Goal: Information Seeking & Learning: Learn about a topic

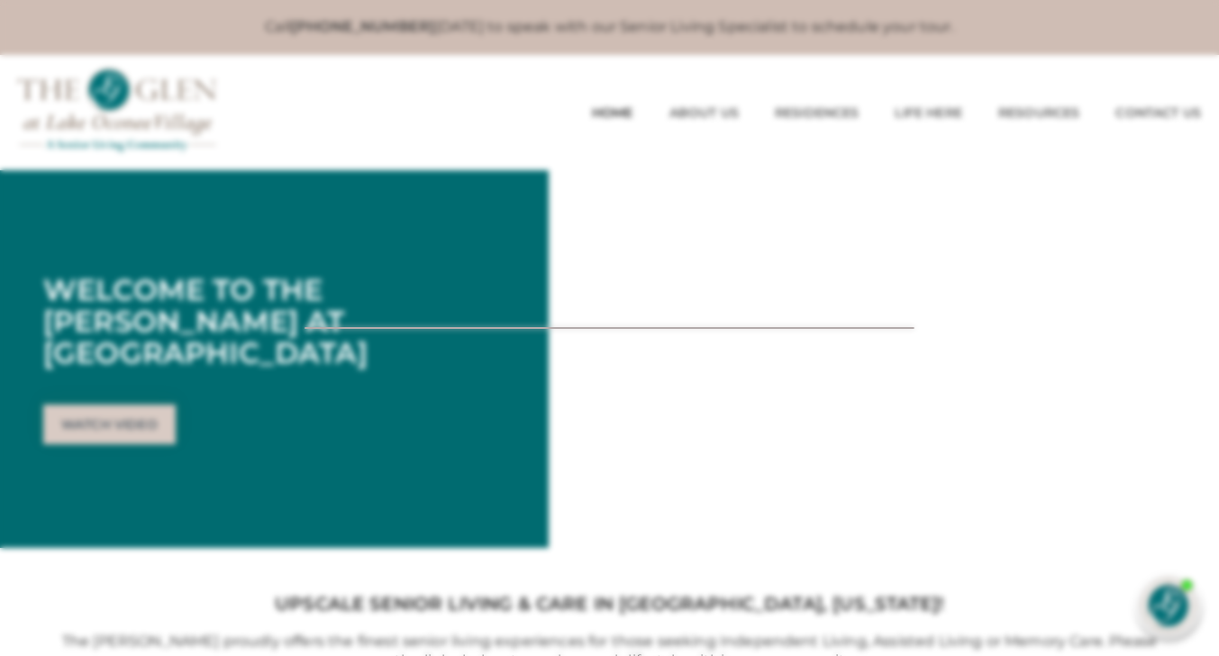
click at [132, 403] on div at bounding box center [609, 328] width 1219 height 656
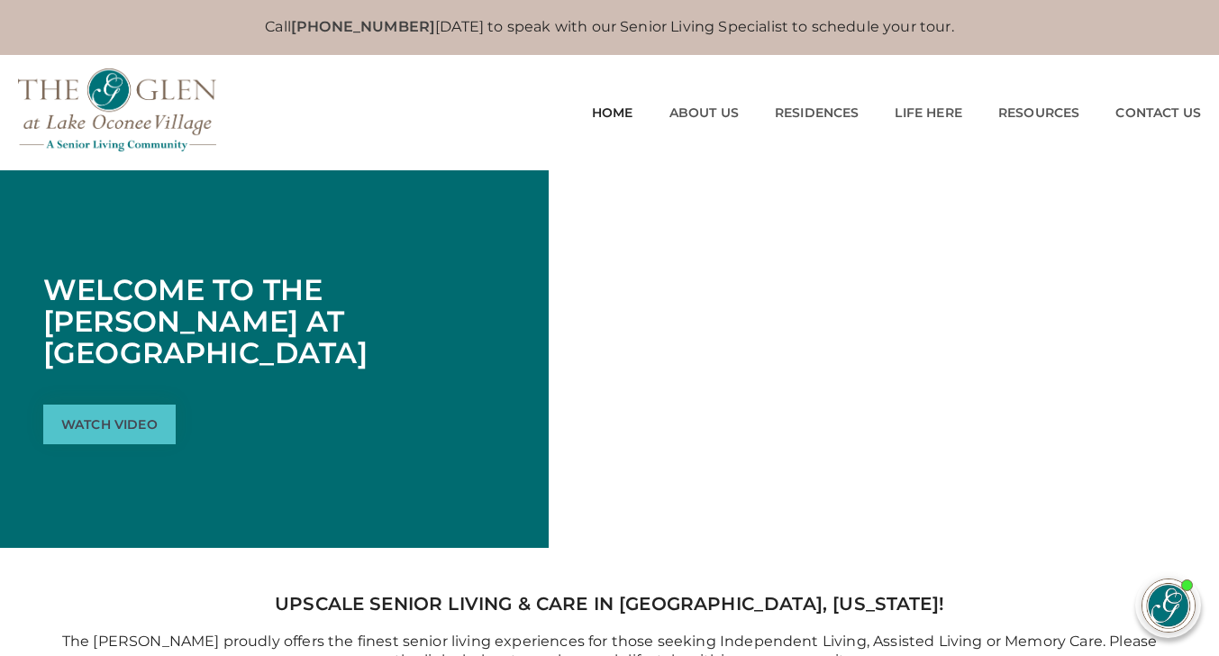
click at [114, 410] on link "Watch Video" at bounding box center [109, 425] width 132 height 40
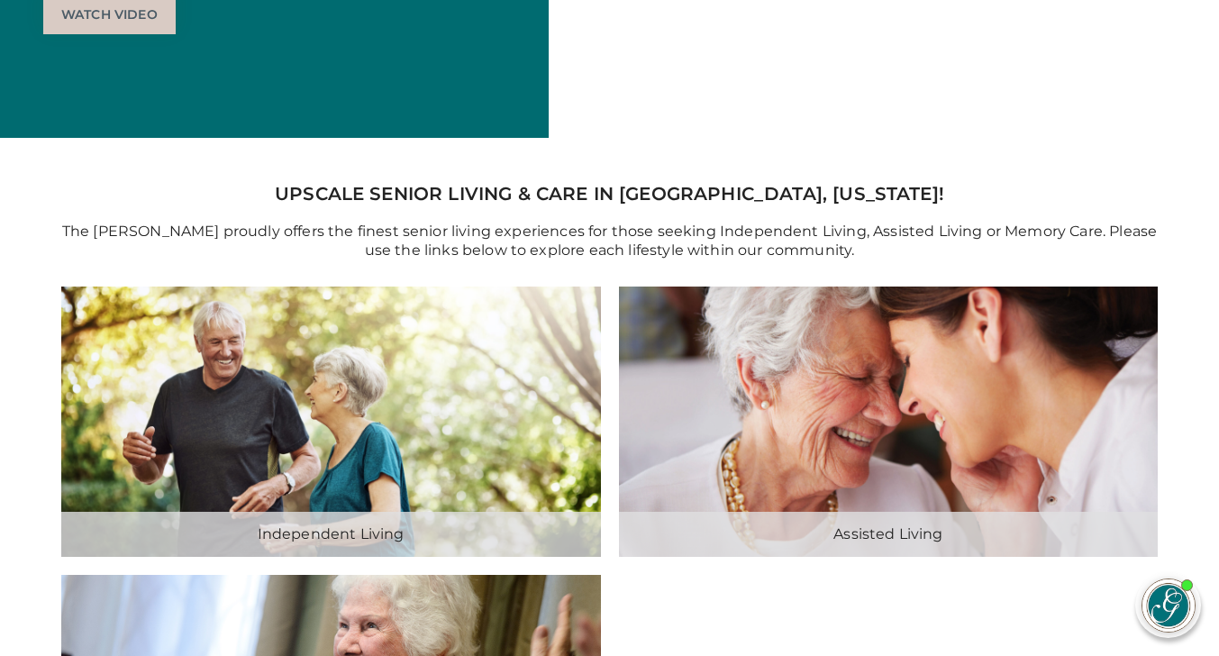
scroll to position [451, 0]
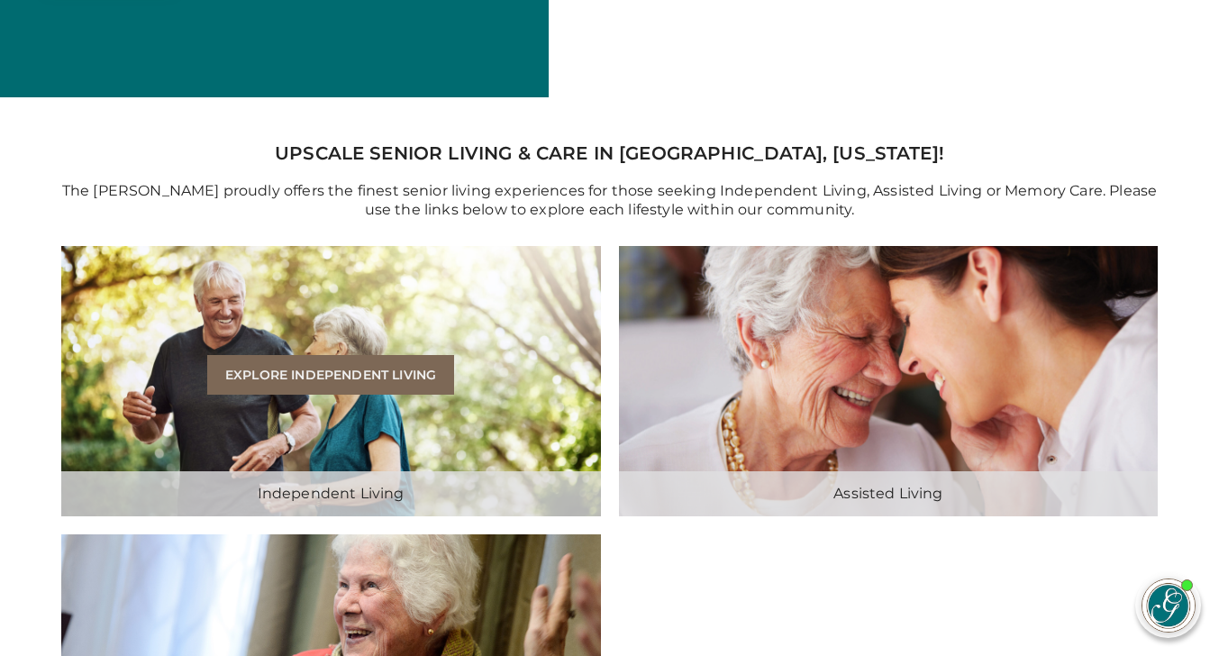
click at [364, 371] on link "Explore Independent Living" at bounding box center [330, 375] width 247 height 40
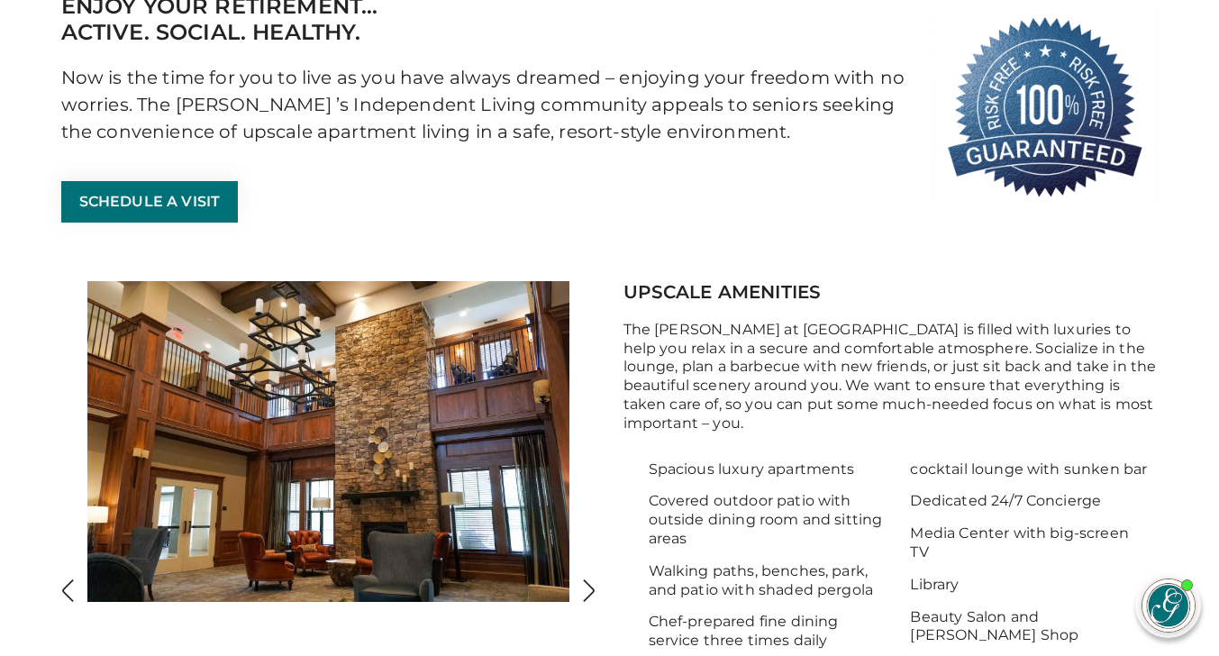
scroll to position [541, 0]
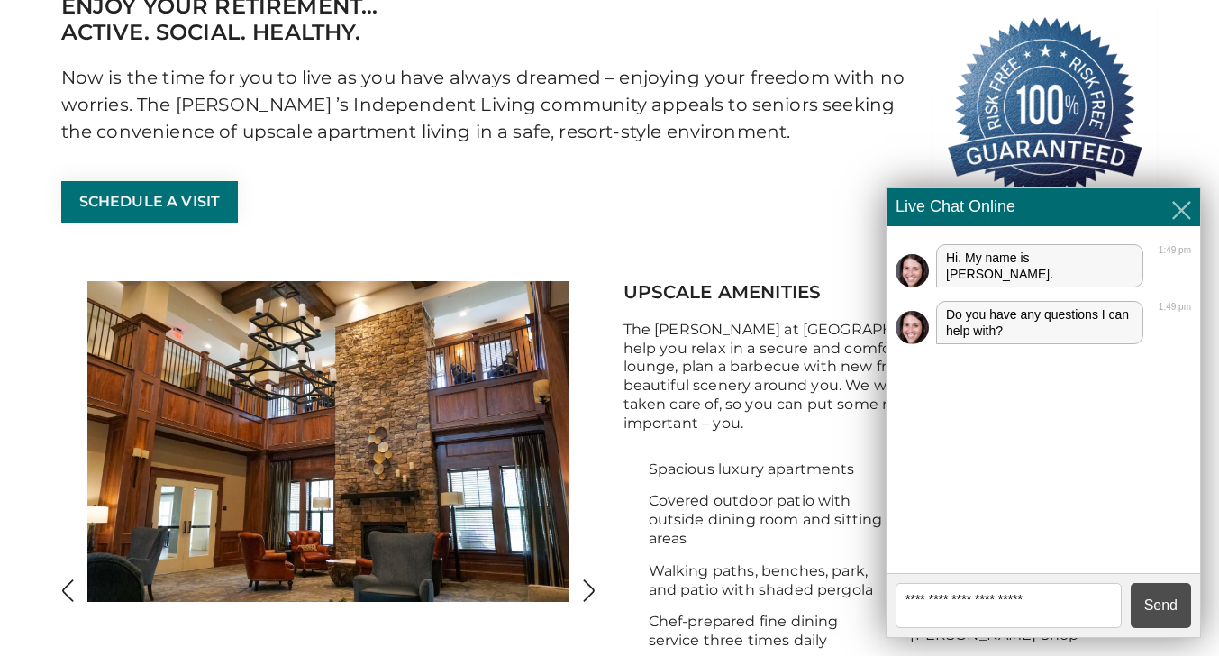
click at [963, 596] on textarea at bounding box center [1009, 605] width 226 height 45
type textarea "**********"
click at [1161, 603] on button "Send" at bounding box center [1161, 605] width 60 height 45
click at [1182, 210] on icon "Close" at bounding box center [1182, 210] width 19 height 19
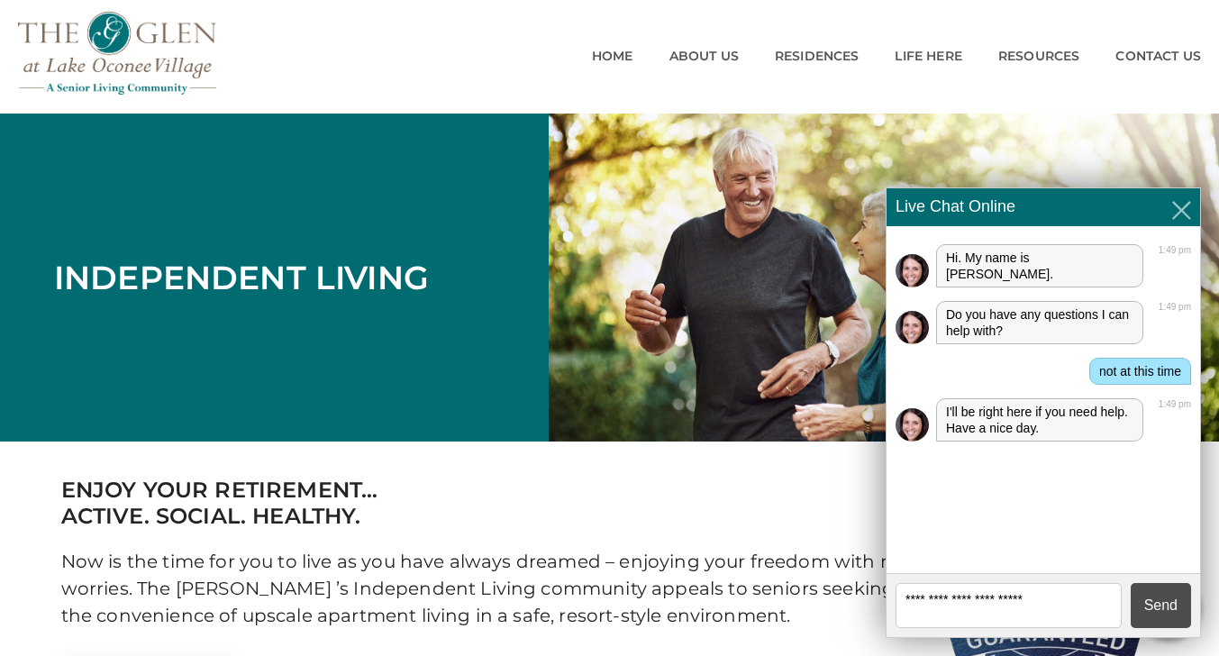
scroll to position [90, 0]
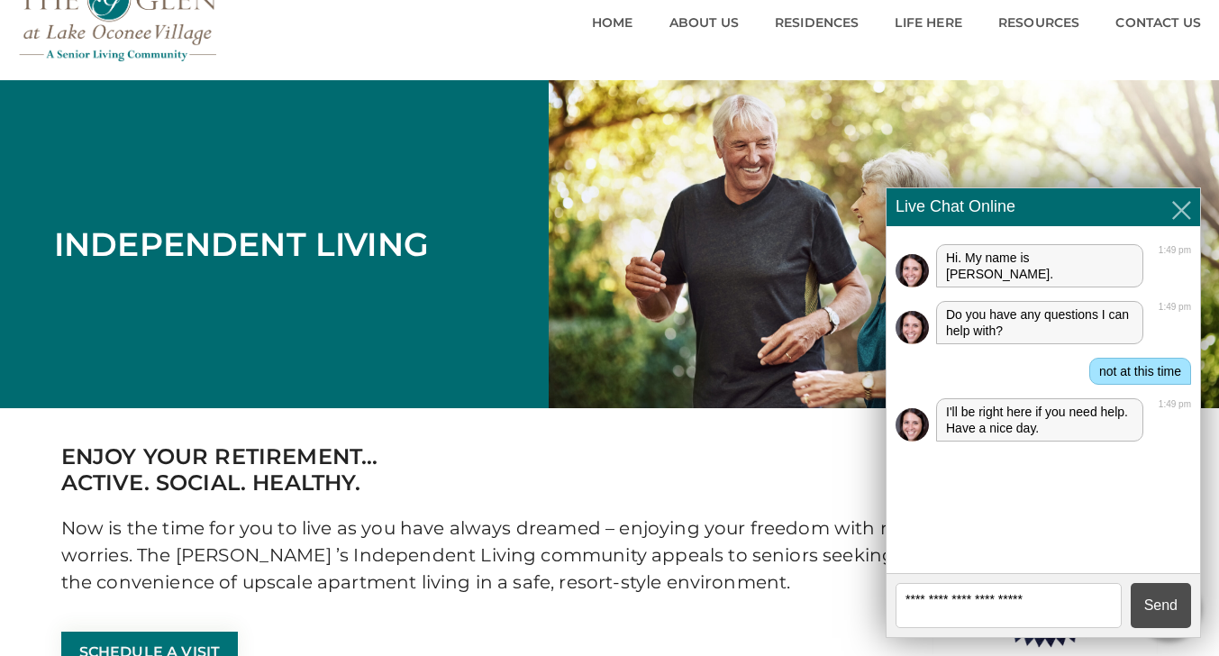
click at [967, 602] on textarea at bounding box center [1009, 605] width 226 height 45
type textarea "*********"
click at [1156, 607] on button "Send" at bounding box center [1161, 605] width 60 height 45
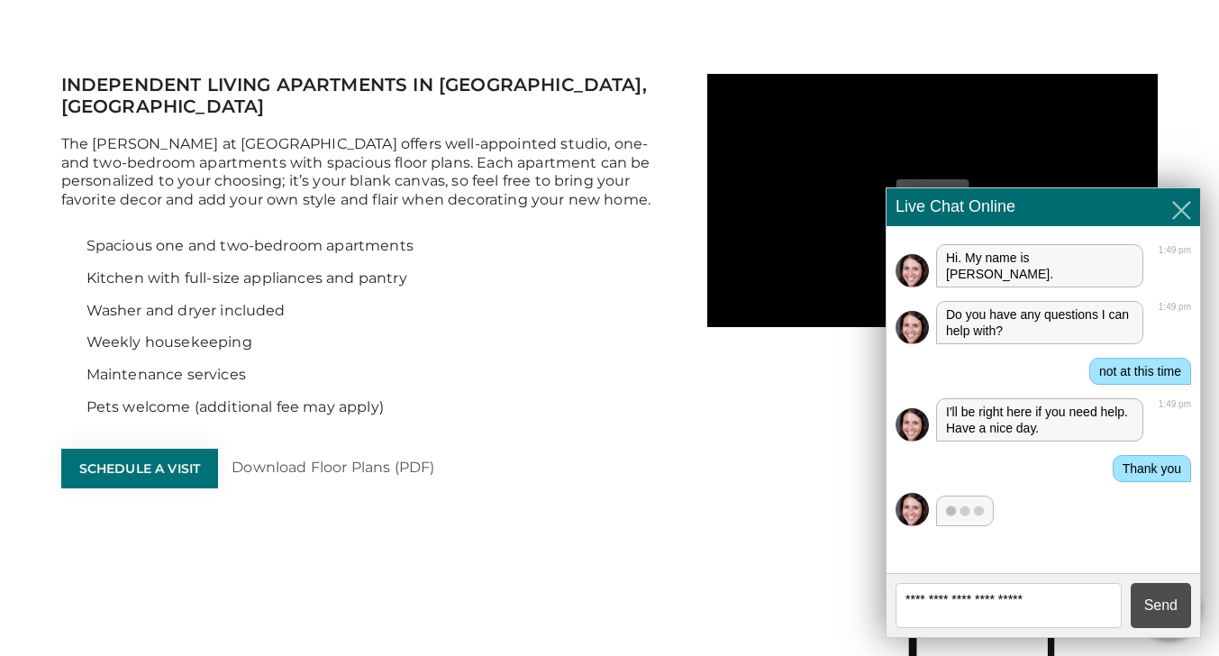
scroll to position [1352, 0]
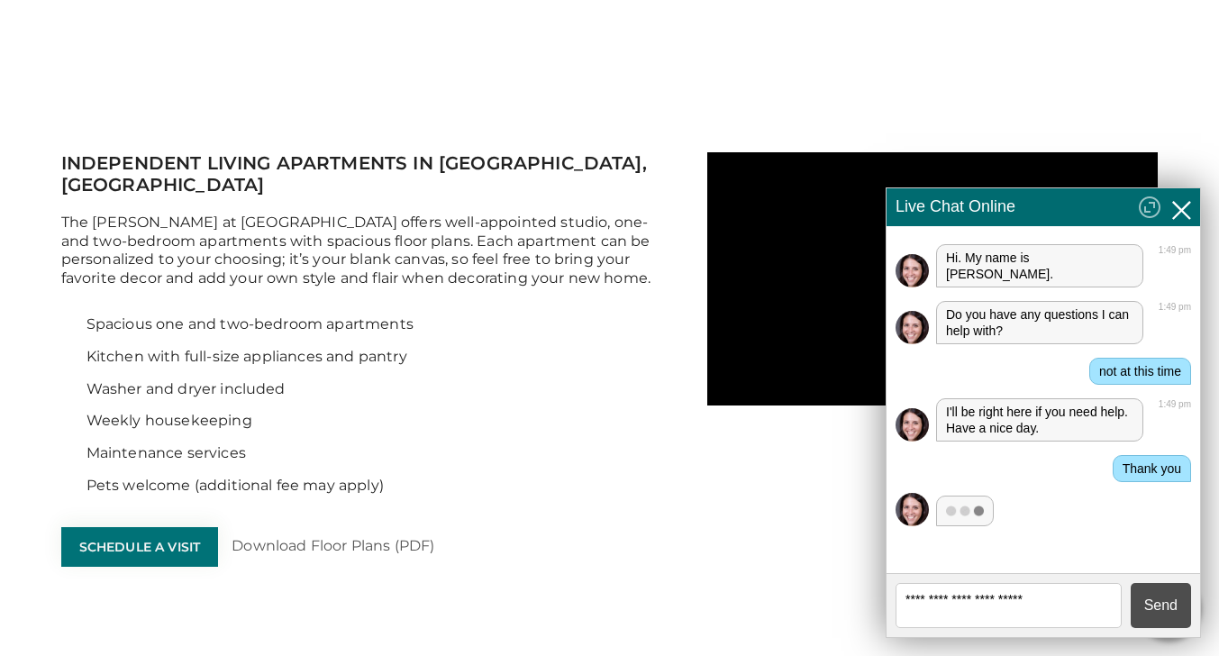
click at [1183, 207] on icon "Close" at bounding box center [1182, 210] width 19 height 19
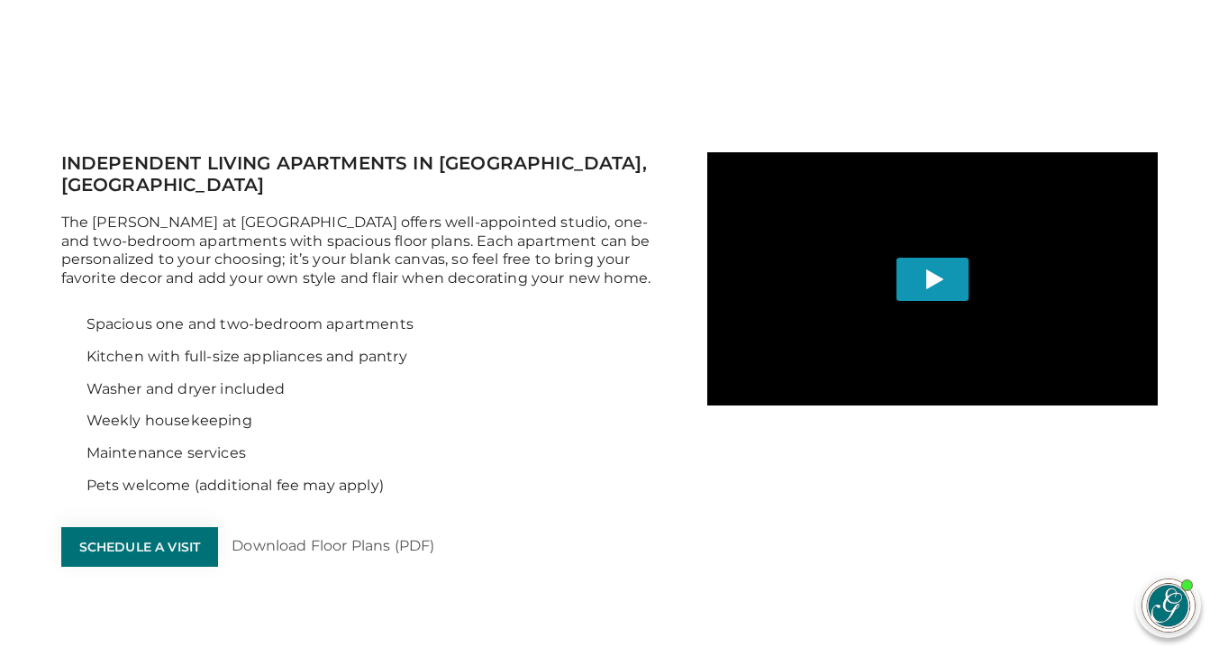
click at [936, 281] on span "Play" at bounding box center [933, 278] width 73 height 43
